Goal: Contribute content

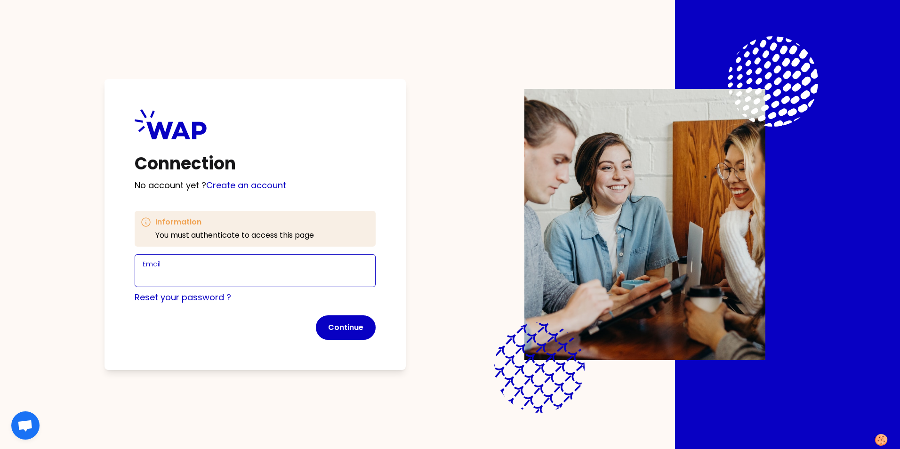
click at [206, 274] on input "Email" at bounding box center [255, 276] width 225 height 13
type input "[EMAIL_ADDRESS][PERSON_NAME][DOMAIN_NAME]"
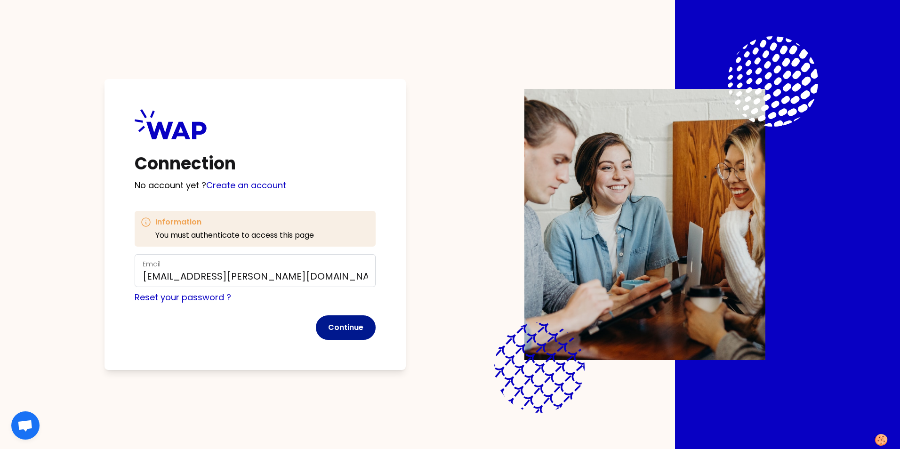
click at [343, 324] on button "Continue" at bounding box center [346, 327] width 60 height 24
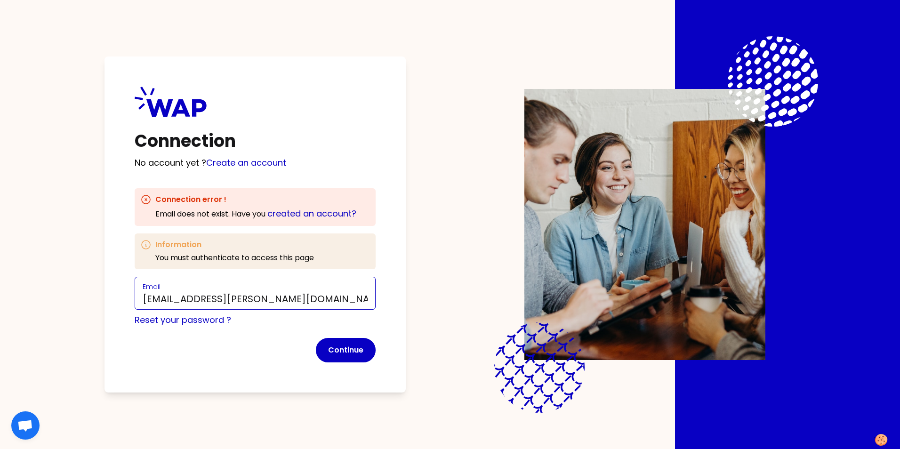
click at [287, 297] on input "[EMAIL_ADDRESS][PERSON_NAME][DOMAIN_NAME]" at bounding box center [255, 298] width 225 height 13
click at [399, 301] on div "Connection No account yet ? Create an account Connection error ! Email does not…" at bounding box center [254, 224] width 301 height 336
click at [355, 350] on button "Continue" at bounding box center [346, 350] width 60 height 24
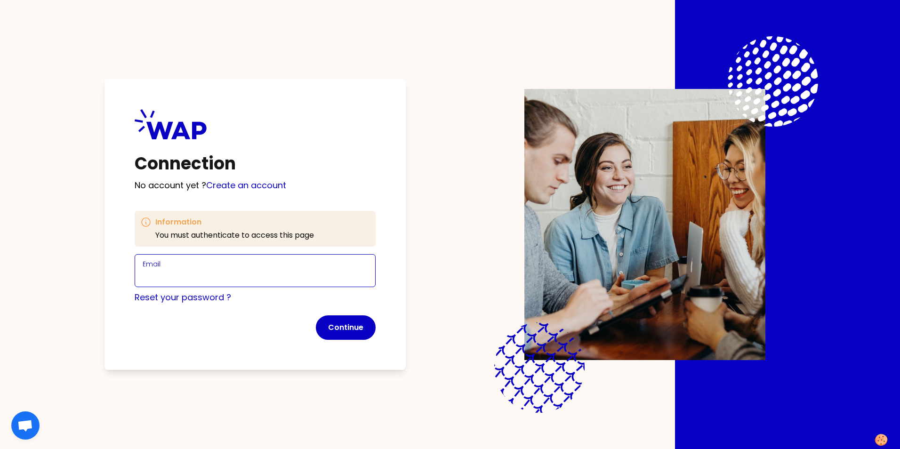
click at [225, 272] on input "Email" at bounding box center [255, 276] width 225 height 13
click at [250, 272] on input "Email" at bounding box center [255, 276] width 225 height 13
type input "[EMAIL_ADDRESS][PERSON_NAME][DOMAIN_NAME]"
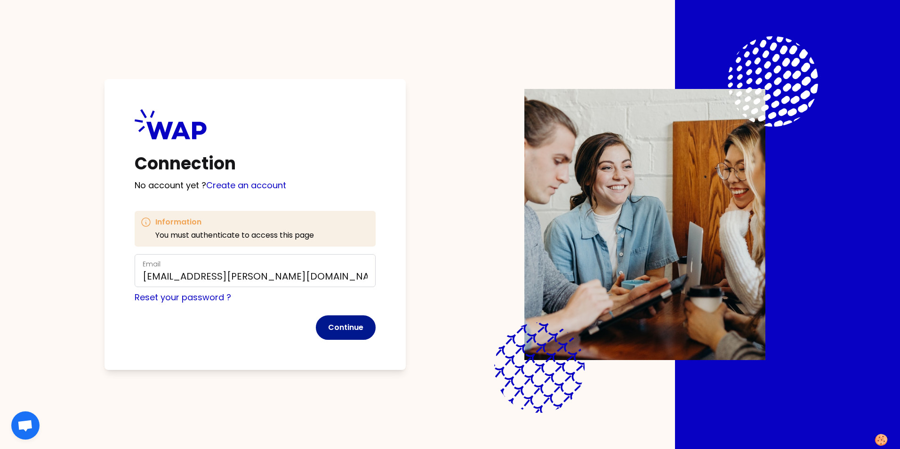
click at [352, 330] on button "Continue" at bounding box center [346, 327] width 60 height 24
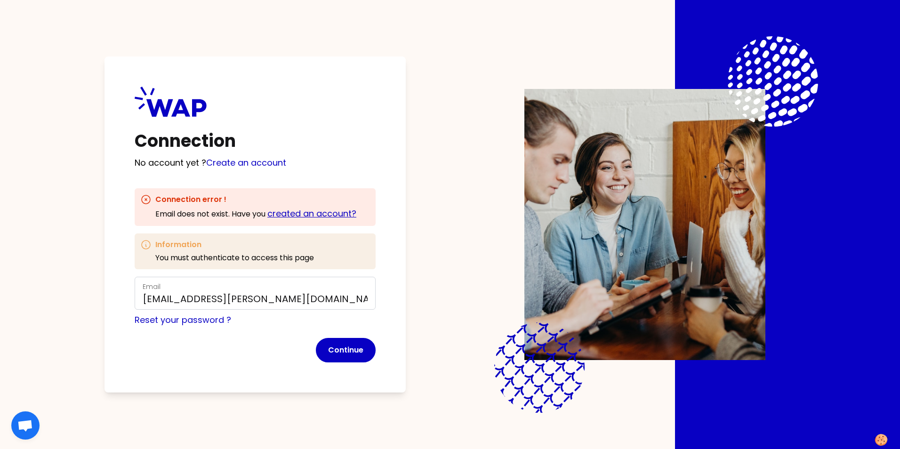
click at [327, 210] on link "created an account?" at bounding box center [311, 213] width 89 height 12
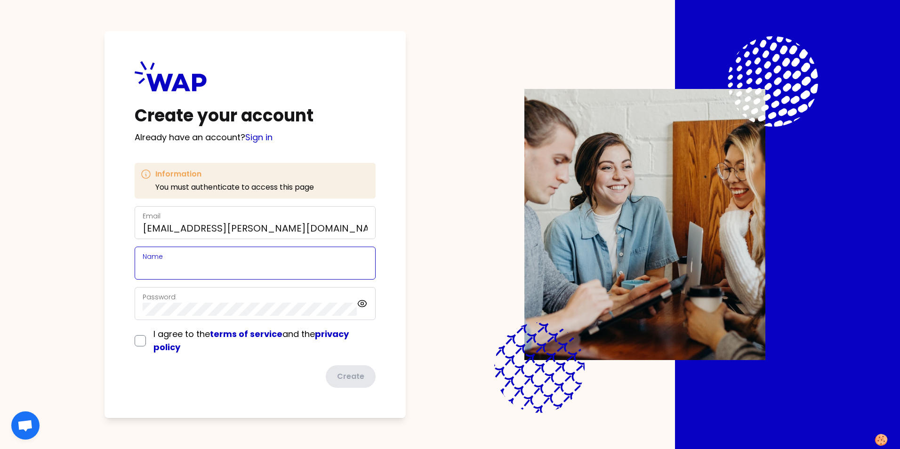
click at [252, 263] on input "Name" at bounding box center [255, 268] width 225 height 13
click at [417, 276] on div "Create your account Already have an account? Sign in Information You must authe…" at bounding box center [449, 224] width 779 height 449
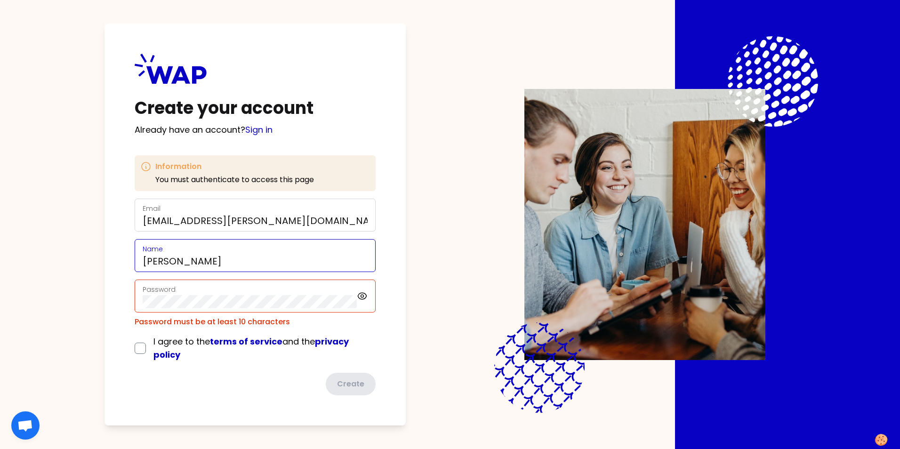
drag, startPoint x: 198, startPoint y: 262, endPoint x: 213, endPoint y: 263, distance: 15.1
click at [198, 262] on input "[PERSON_NAME]" at bounding box center [255, 261] width 225 height 13
click at [193, 262] on input "[PERSON_NAME]" at bounding box center [255, 261] width 225 height 13
type input "[PERSON_NAME]"
drag, startPoint x: 339, startPoint y: 292, endPoint x: 331, endPoint y: 292, distance: 8.0
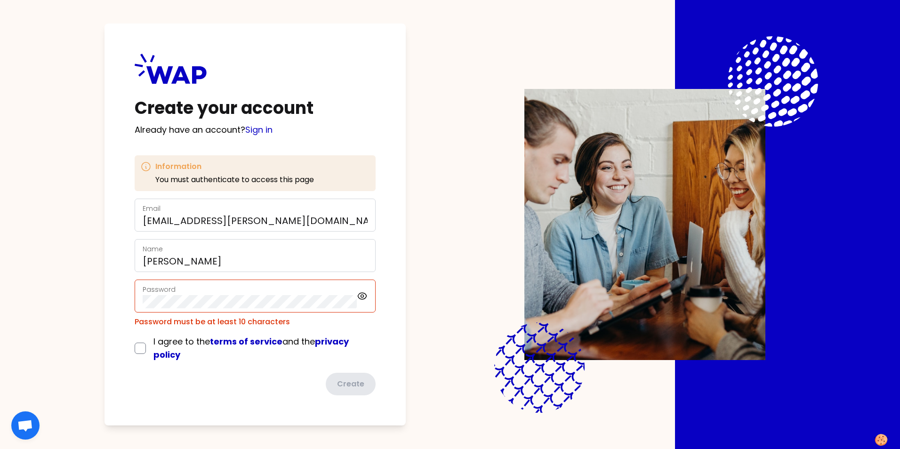
click at [339, 292] on div "Password" at bounding box center [250, 296] width 214 height 24
click at [126, 297] on div "Create your account Already have an account? Sign in Information You must authe…" at bounding box center [254, 225] width 301 height 402
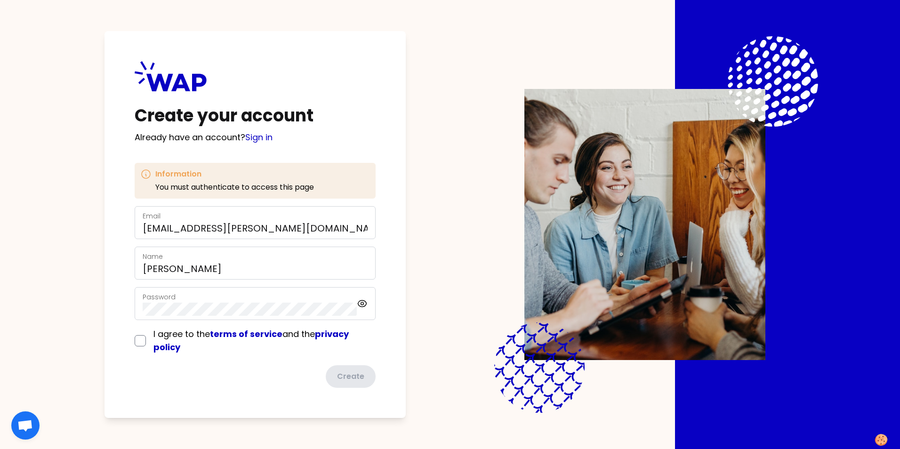
click at [447, 268] on div "Create your account Already have an account? Sign in Information You must authe…" at bounding box center [449, 224] width 779 height 449
click at [141, 337] on input "checkbox" at bounding box center [140, 340] width 11 height 11
checkbox input "true"
click at [359, 374] on button "Create" at bounding box center [350, 376] width 52 height 24
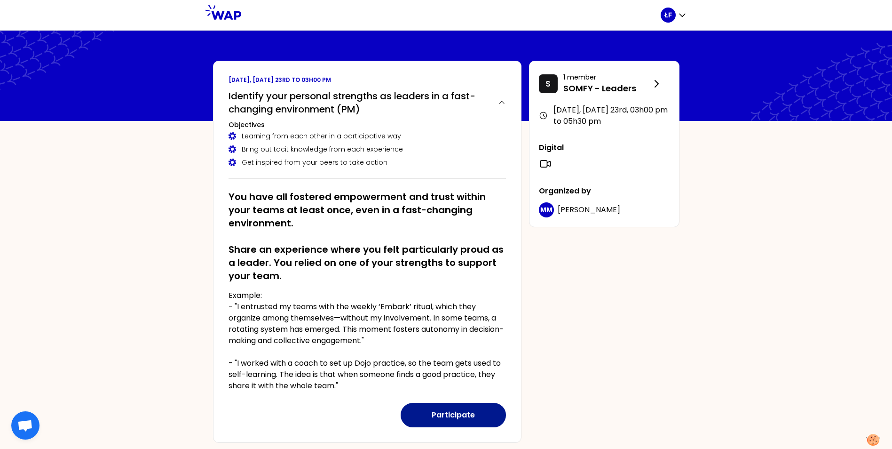
click at [461, 414] on button "Participate" at bounding box center [453, 415] width 105 height 24
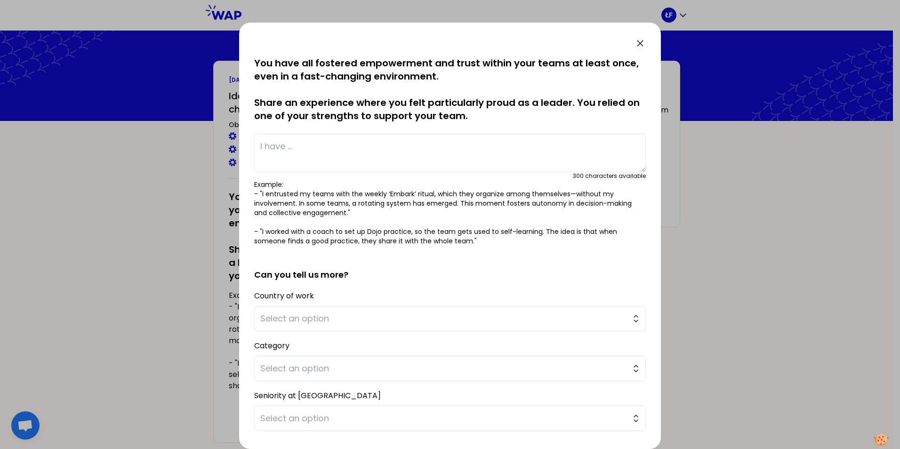
click at [301, 142] on textarea at bounding box center [449, 153] width 391 height 39
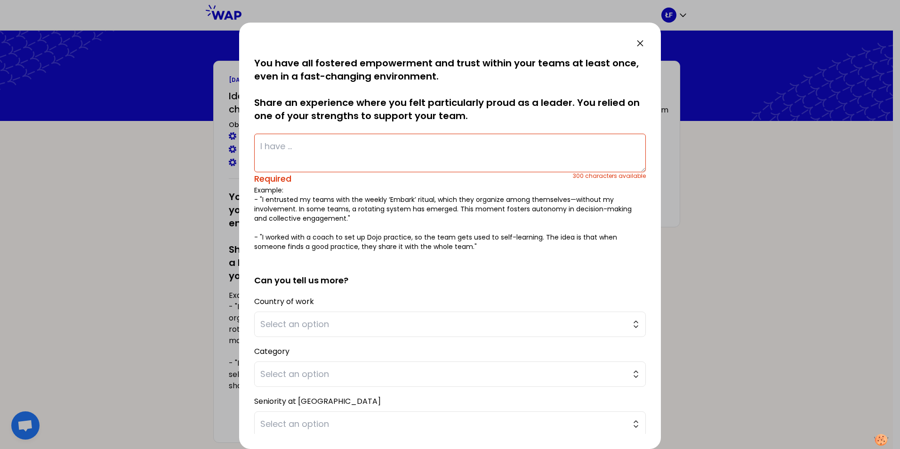
click at [287, 141] on textarea at bounding box center [449, 153] width 391 height 39
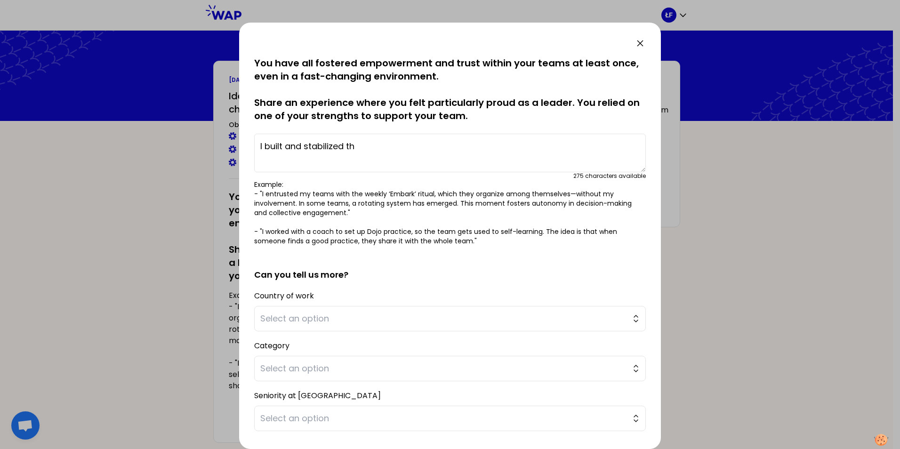
click at [370, 145] on textarea "I built and stabilized th" at bounding box center [449, 153] width 391 height 39
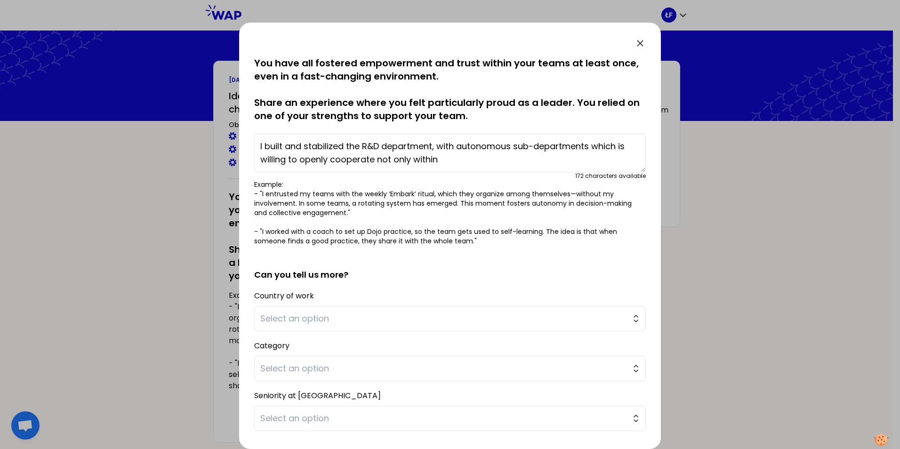
click at [329, 157] on textarea "I built and stabilized the R&D department, with autonomous sub-departments whic…" at bounding box center [449, 153] width 391 height 39
click at [475, 160] on textarea "I built and stabilized the R&D department, with autonomous sub-departments whic…" at bounding box center [449, 153] width 391 height 39
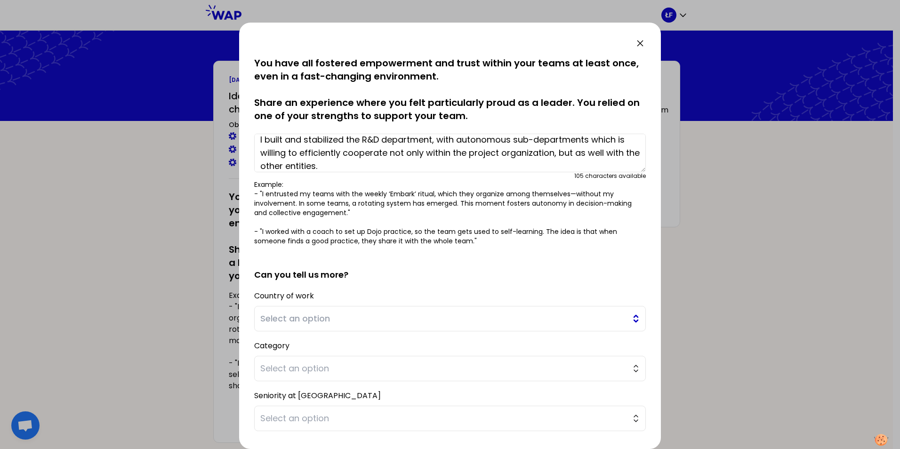
type textarea "I built and stabilized the R&D department, with autonomous sub-departments whic…"
click at [629, 319] on button "Select an option" at bounding box center [449, 318] width 391 height 25
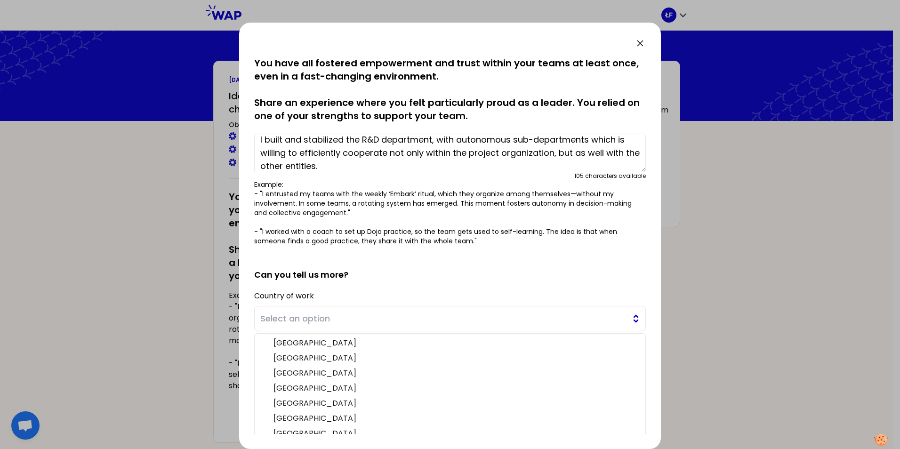
click at [460, 320] on span "Select an option" at bounding box center [443, 318] width 366 height 13
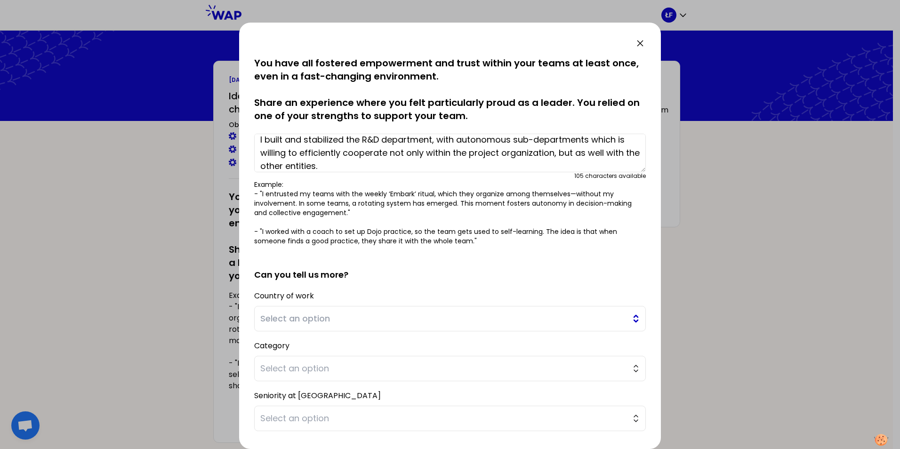
click at [463, 319] on span "Select an option" at bounding box center [443, 318] width 366 height 13
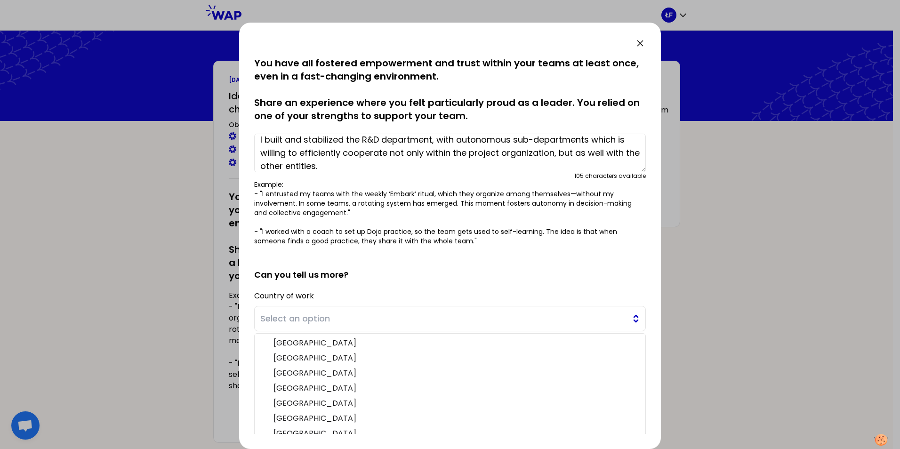
scroll to position [34, 0]
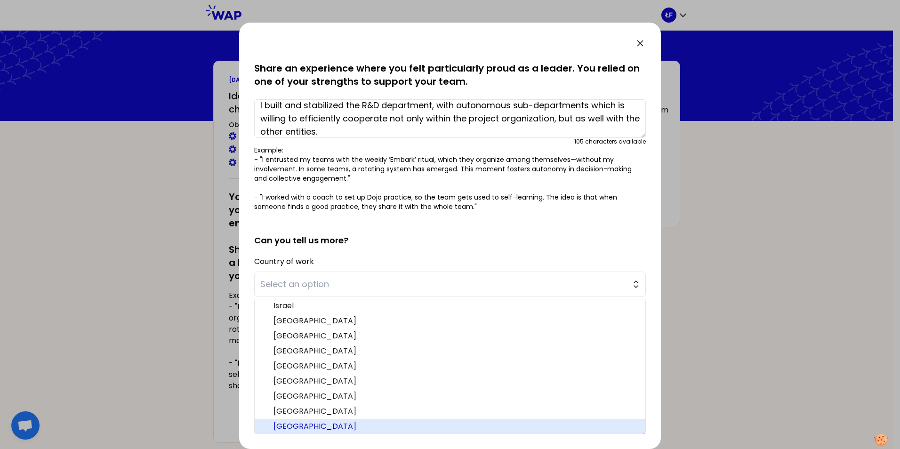
click at [332, 422] on span "[GEOGRAPHIC_DATA]" at bounding box center [455, 426] width 364 height 11
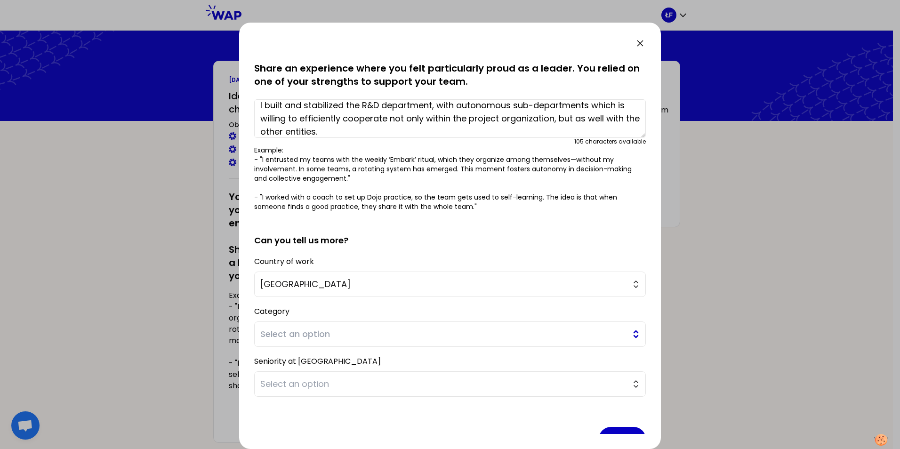
click at [625, 339] on button "Select an option" at bounding box center [449, 333] width 391 height 25
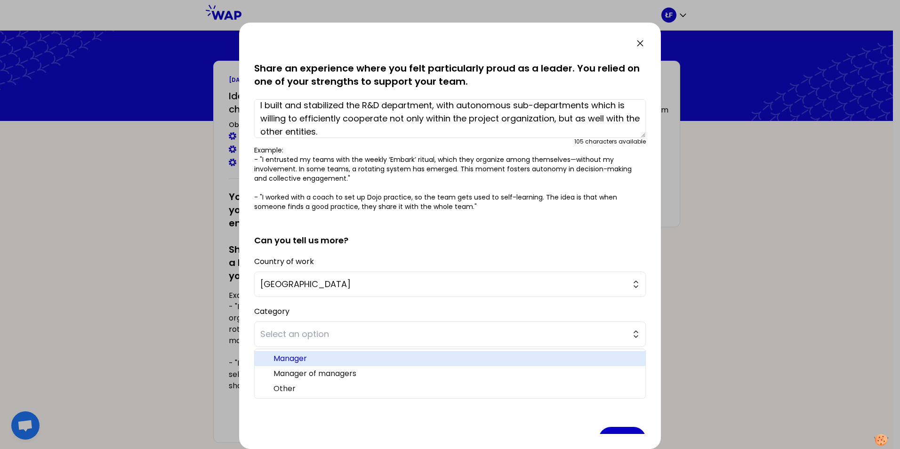
click at [601, 359] on span "Manager" at bounding box center [455, 358] width 364 height 11
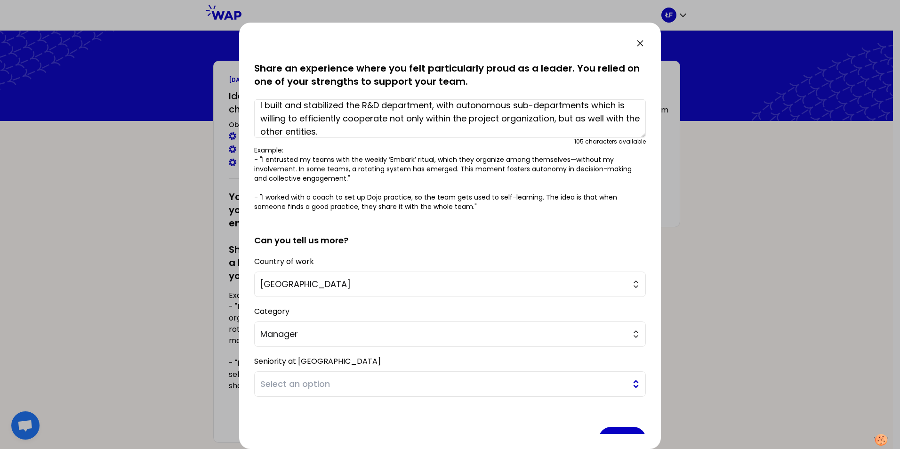
click at [628, 385] on button "Select an option" at bounding box center [449, 383] width 391 height 25
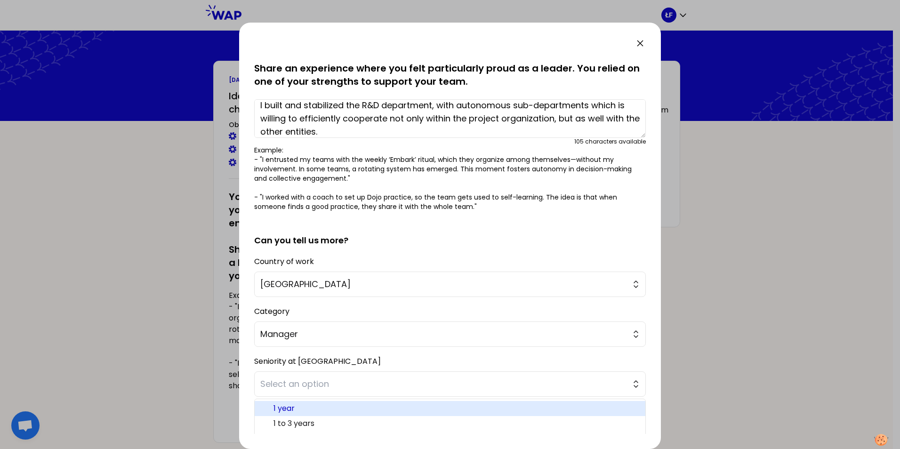
scroll to position [59, 0]
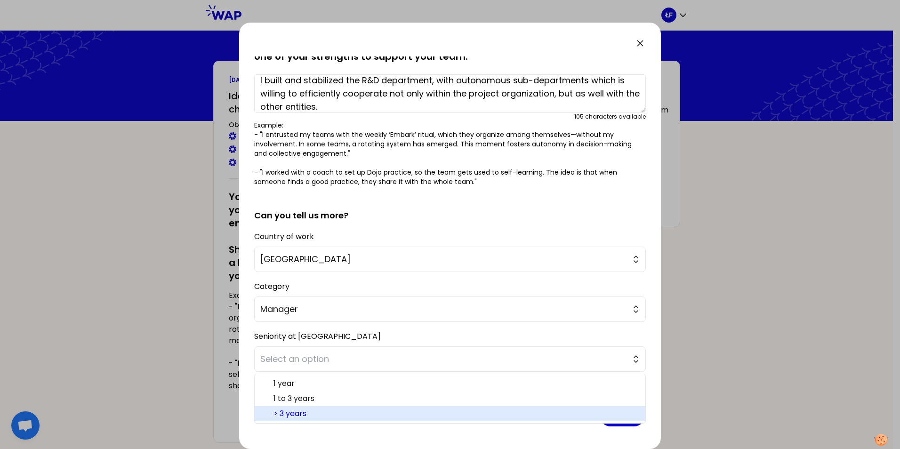
click at [529, 414] on span "> 3 years" at bounding box center [455, 413] width 364 height 11
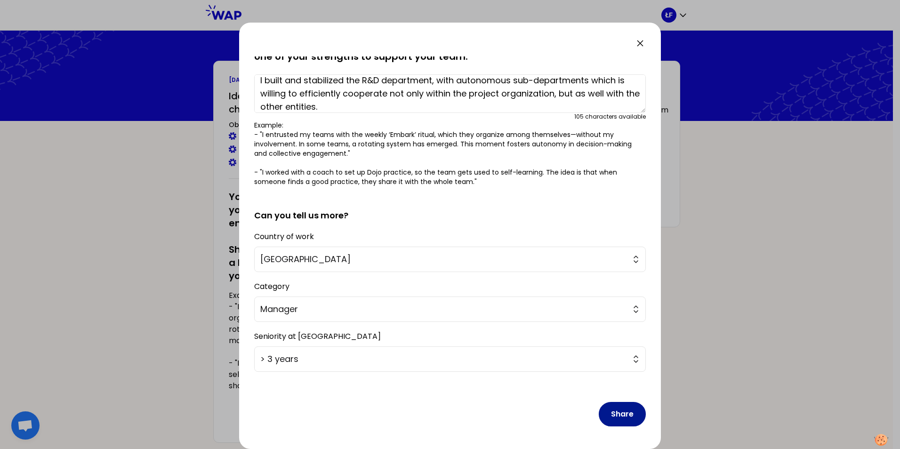
click at [617, 407] on button "Share" at bounding box center [621, 414] width 47 height 24
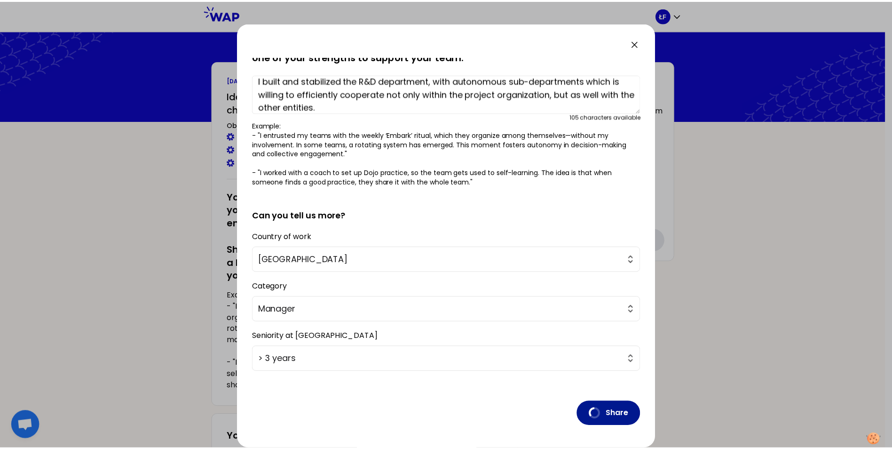
scroll to position [0, 0]
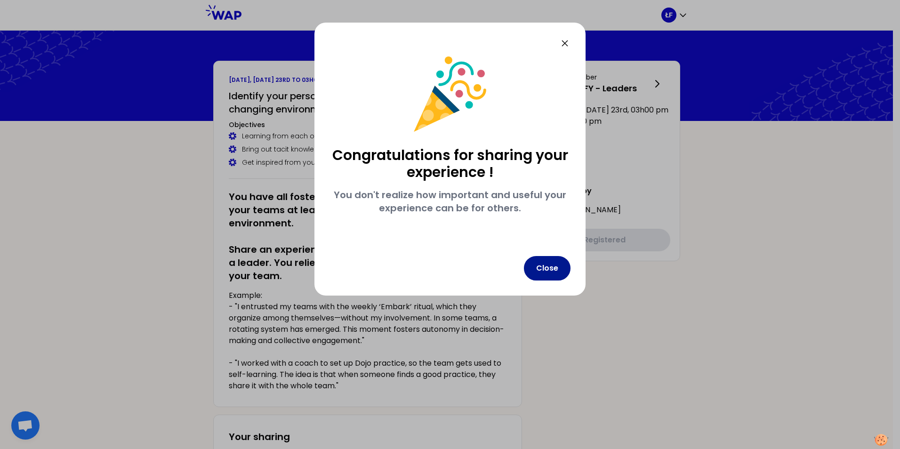
click at [555, 266] on button "Close" at bounding box center [547, 268] width 47 height 24
